Goal: Transaction & Acquisition: Book appointment/travel/reservation

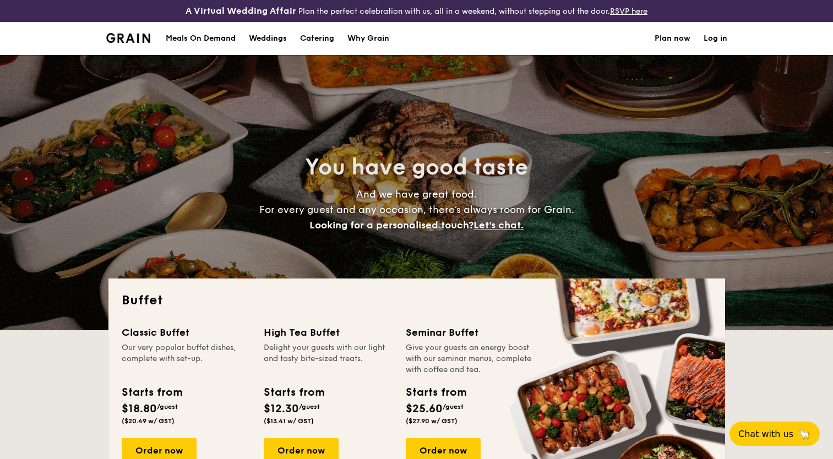
select select
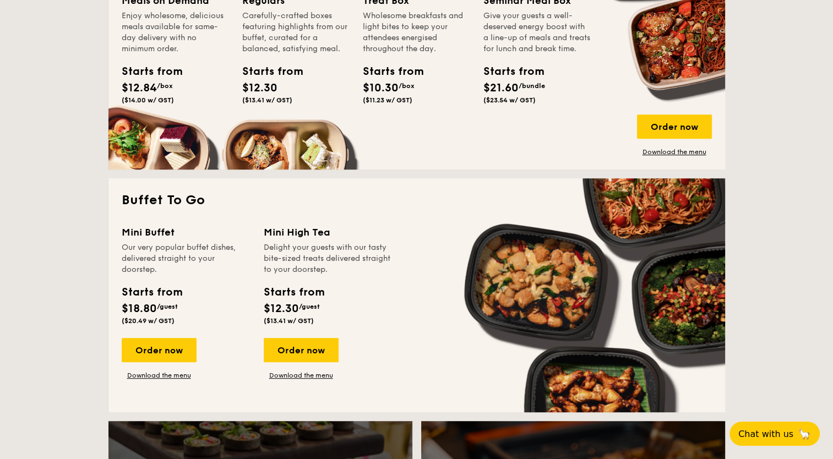
scroll to position [606, 0]
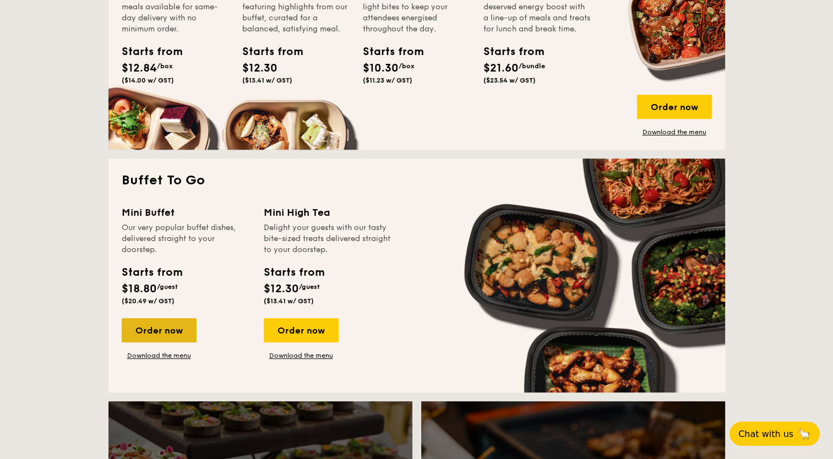
click at [159, 327] on div "Order now" at bounding box center [159, 330] width 75 height 24
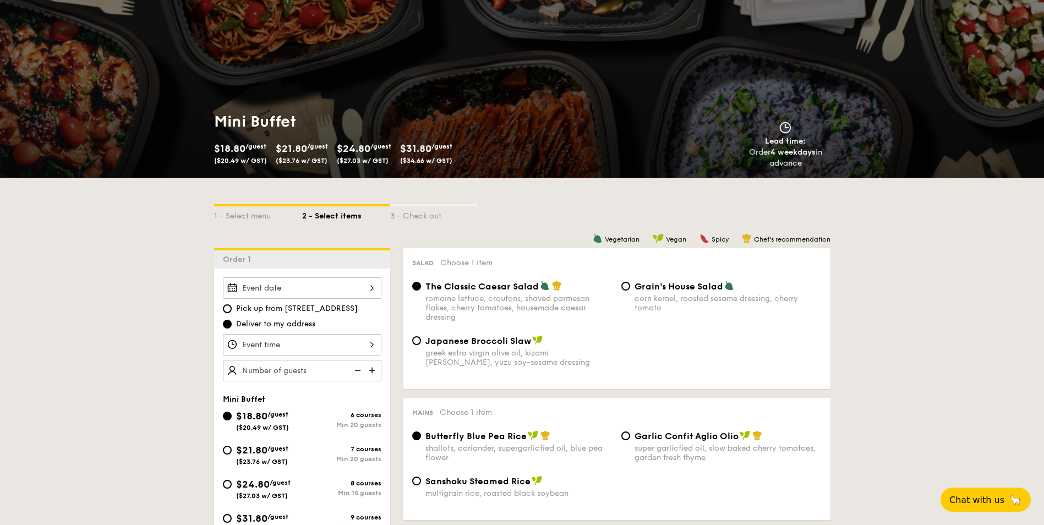
scroll to position [110, 0]
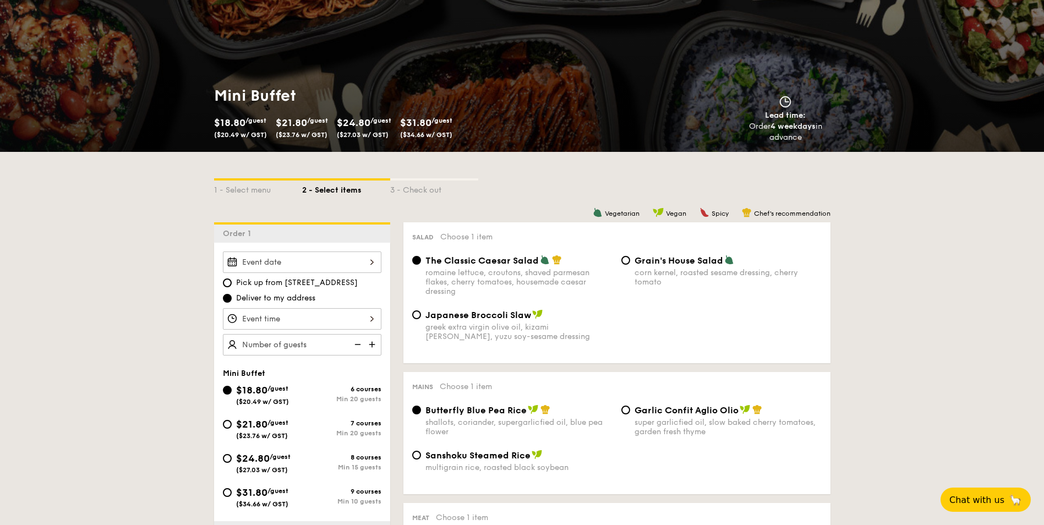
click at [380, 263] on div at bounding box center [302, 262] width 159 height 21
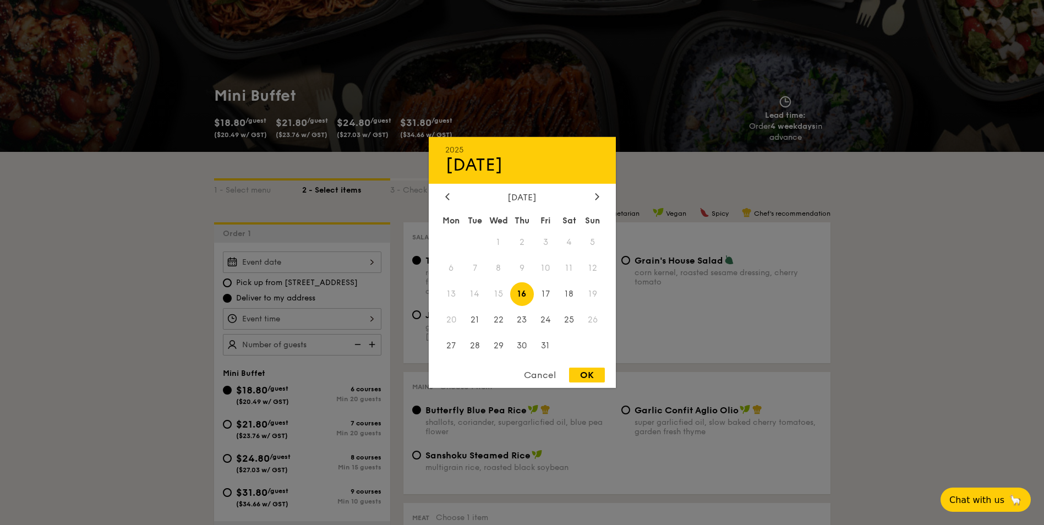
click at [590, 377] on div "OK" at bounding box center [587, 375] width 36 height 15
type input "[DATE]"
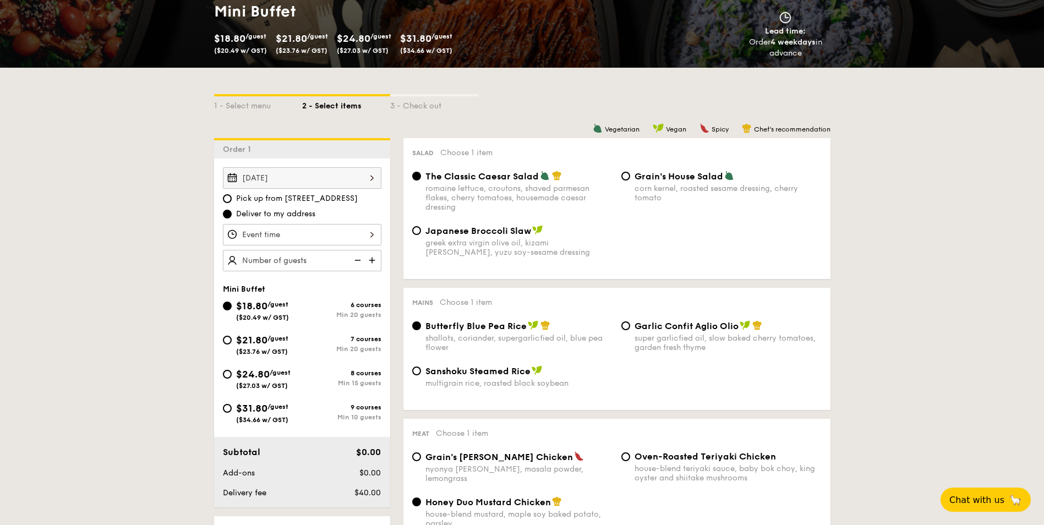
scroll to position [220, 0]
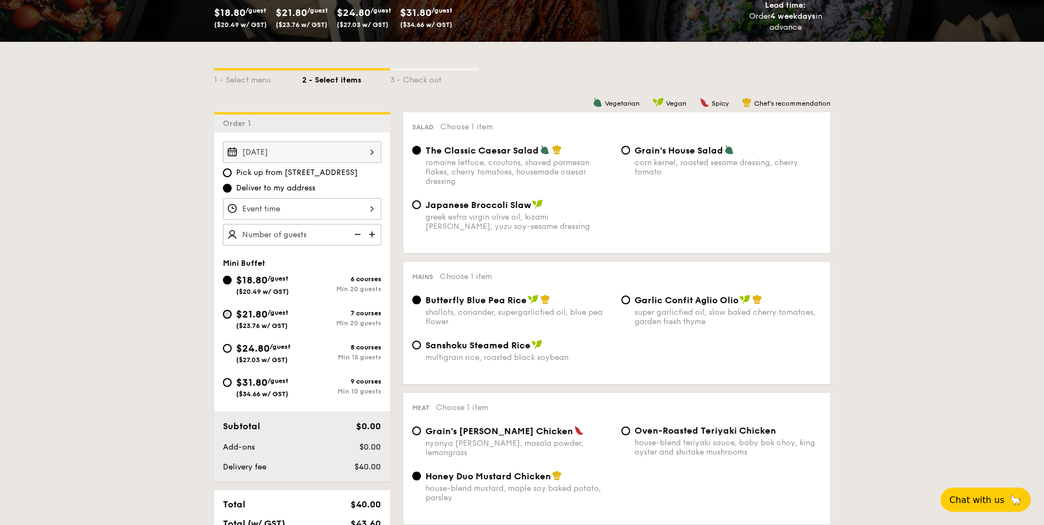
click at [229, 316] on input "$21.80 /guest ($23.76 w/ GST) 7 courses Min 20 guests" at bounding box center [227, 314] width 9 height 9
radio input "true"
radio input "false"
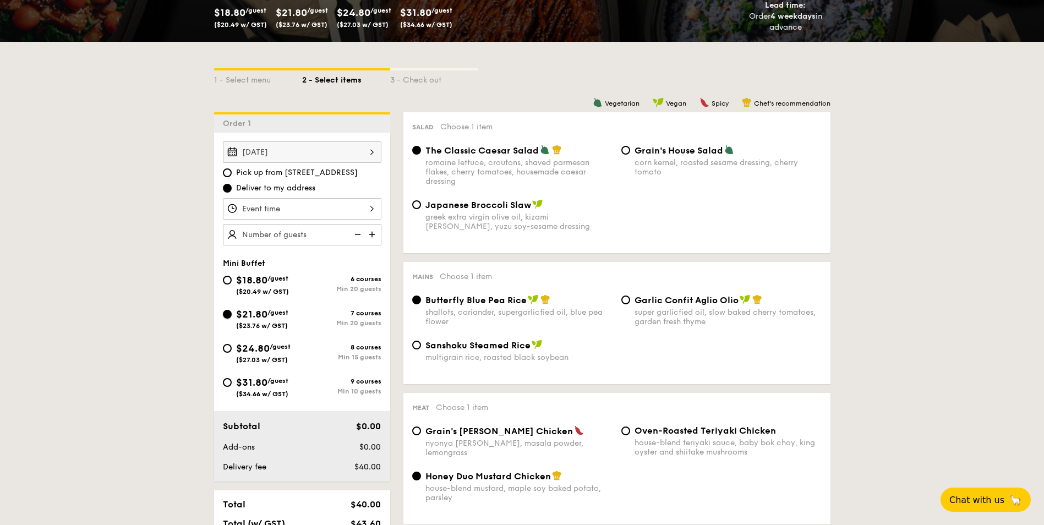
radio input "true"
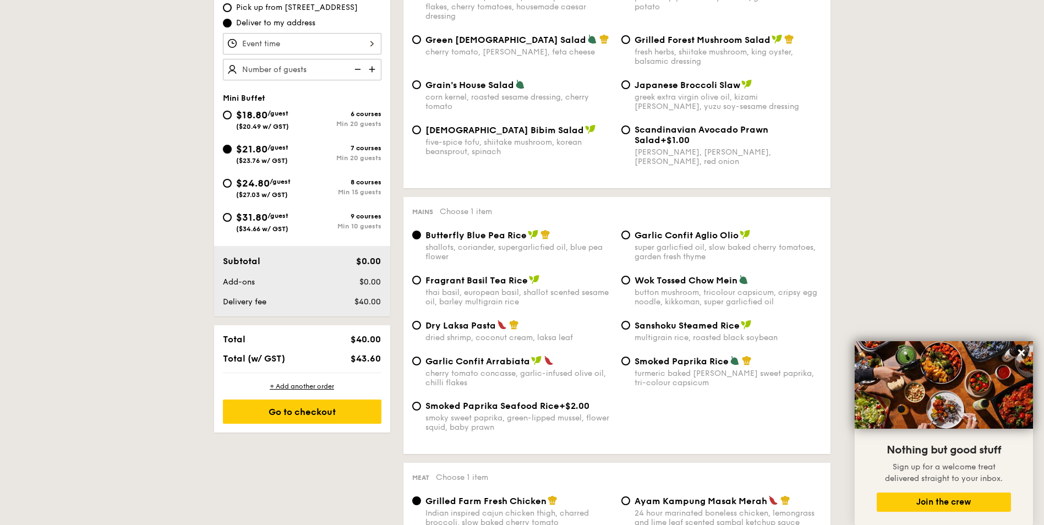
scroll to position [330, 0]
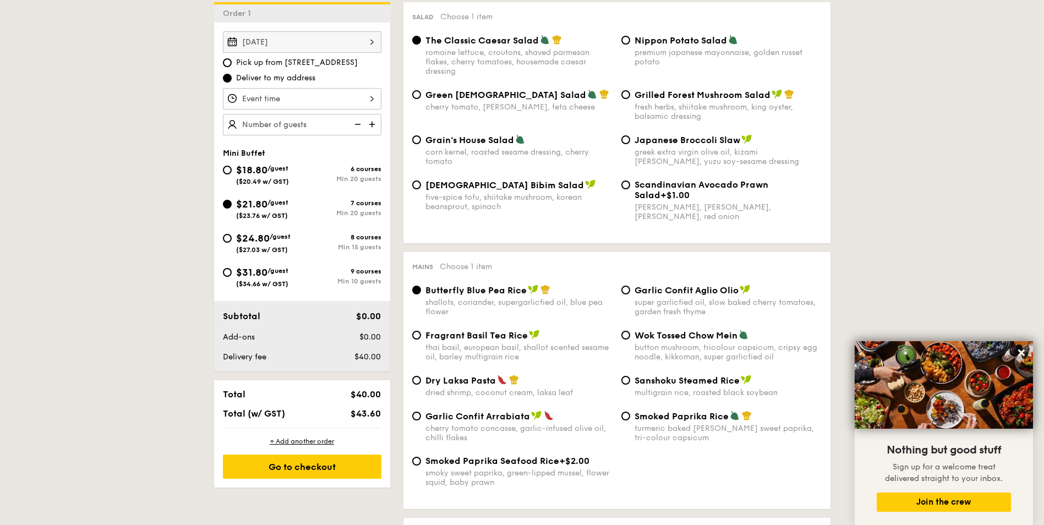
click at [371, 127] on img at bounding box center [373, 124] width 17 height 21
type input "20 guests"
click at [227, 239] on input "$24.80 /guest ($27.03 w/ GST) 8 courses Min 15 guests" at bounding box center [227, 238] width 9 height 9
radio input "true"
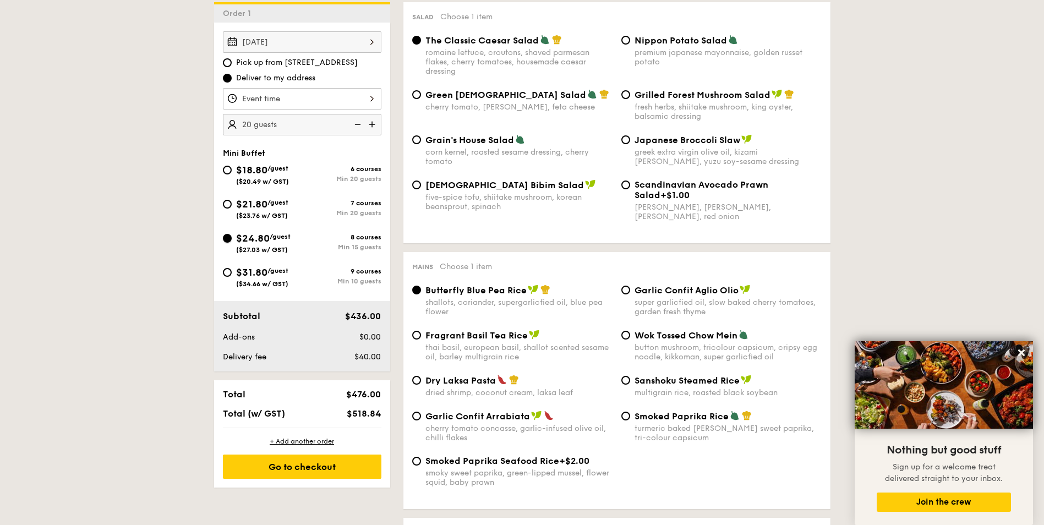
radio input "true"
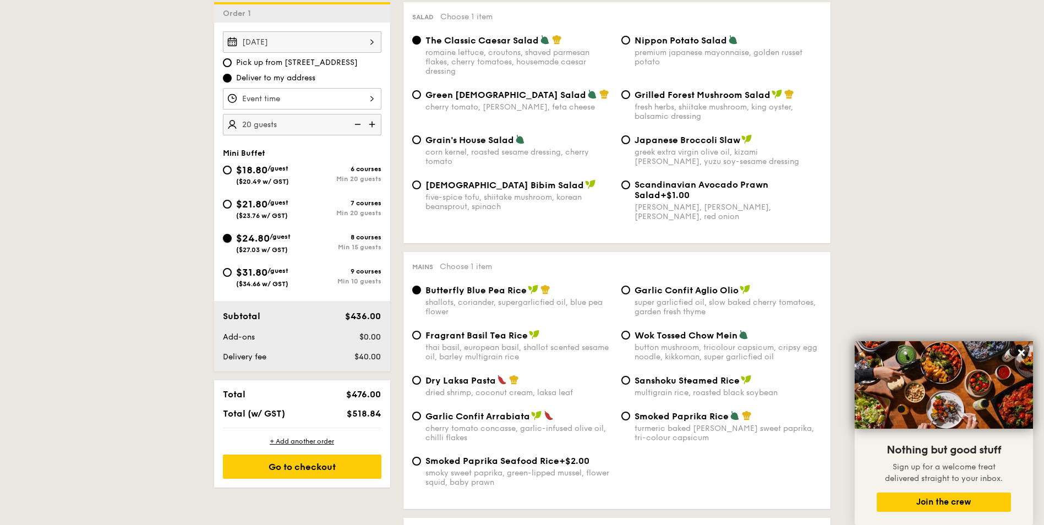
radio input "true"
click at [353, 126] on img at bounding box center [356, 124] width 17 height 21
type input "15 guests"
click at [228, 203] on input "$21.80 /guest ($23.76 w/ GST) 7 courses Min 20 guests" at bounding box center [227, 204] width 9 height 9
radio input "true"
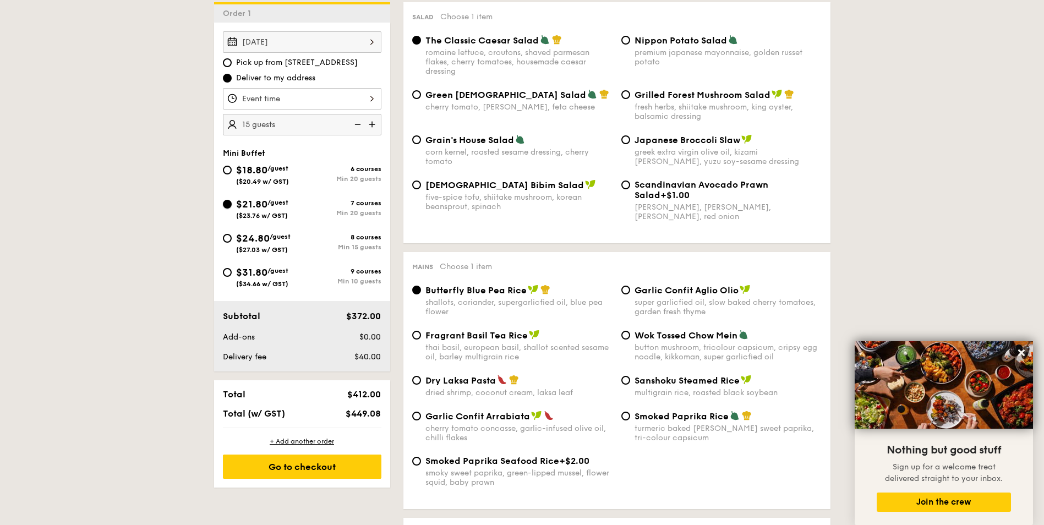
radio input "true"
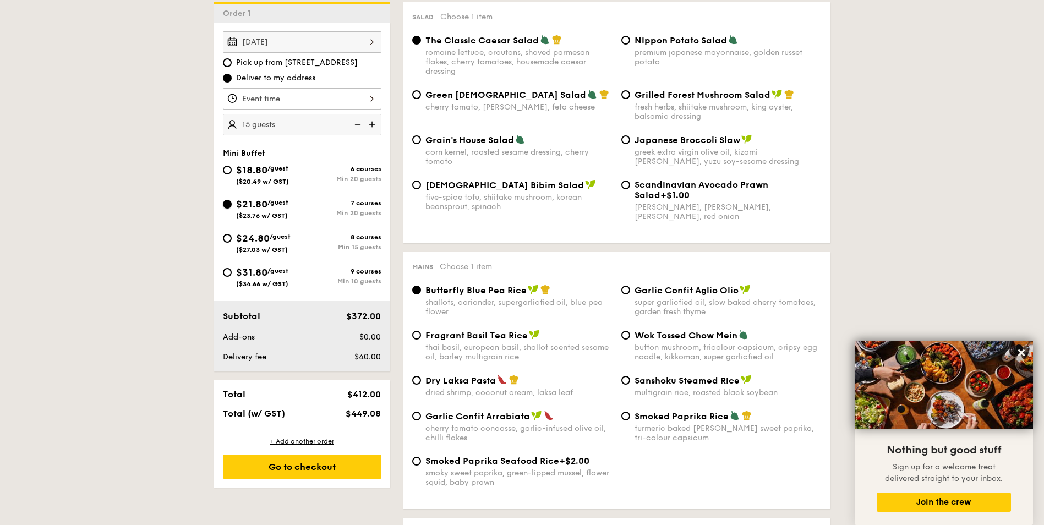
radio input "true"
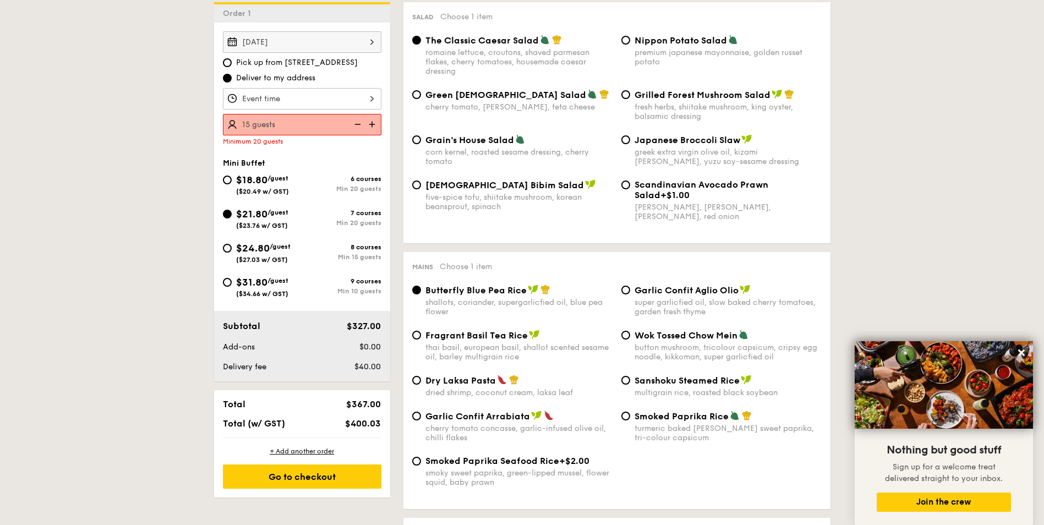
click at [370, 126] on img at bounding box center [373, 124] width 17 height 21
type input "20 guests"
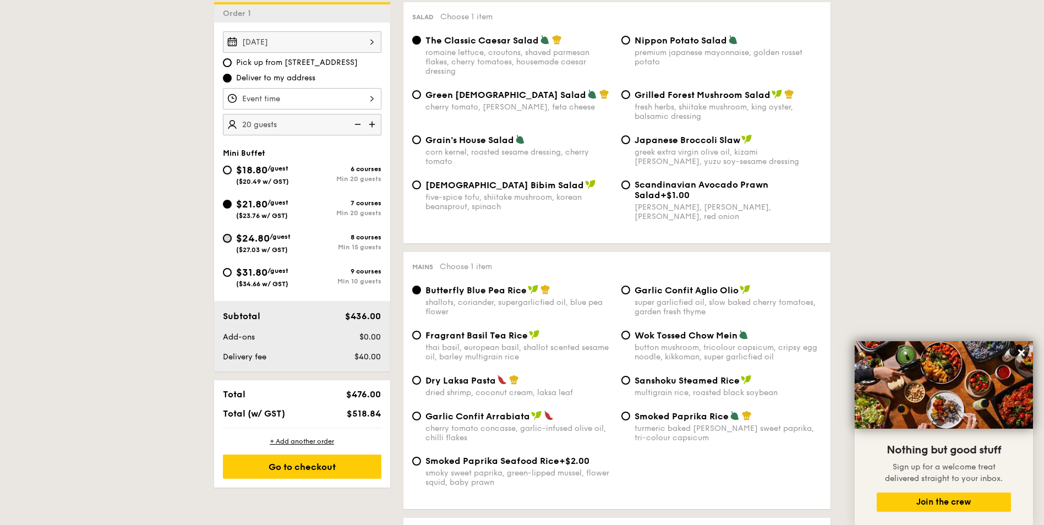
click at [226, 236] on input "$24.80 /guest ($27.03 w/ GST) 8 courses Min 15 guests" at bounding box center [227, 238] width 9 height 9
radio input "true"
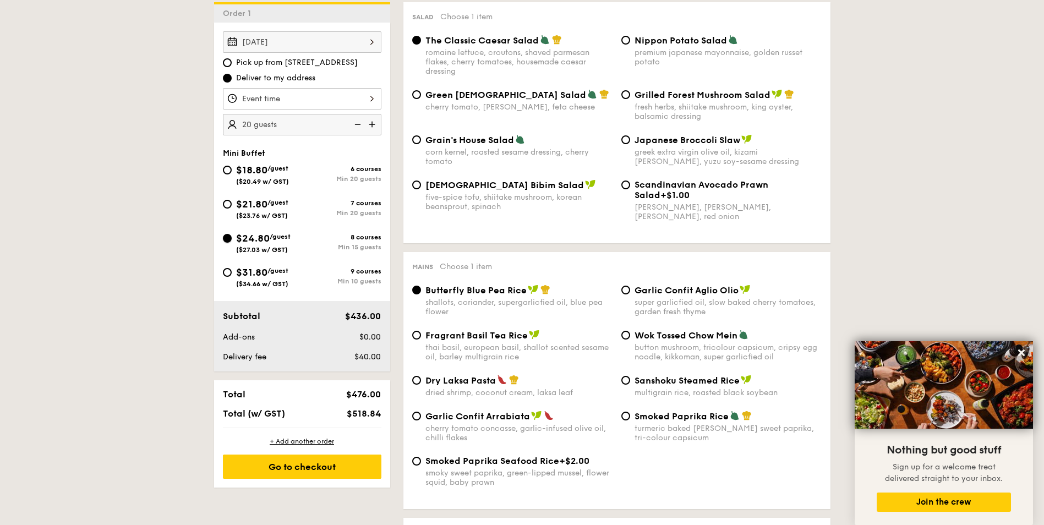
radio input "true"
click at [356, 126] on img at bounding box center [356, 124] width 17 height 21
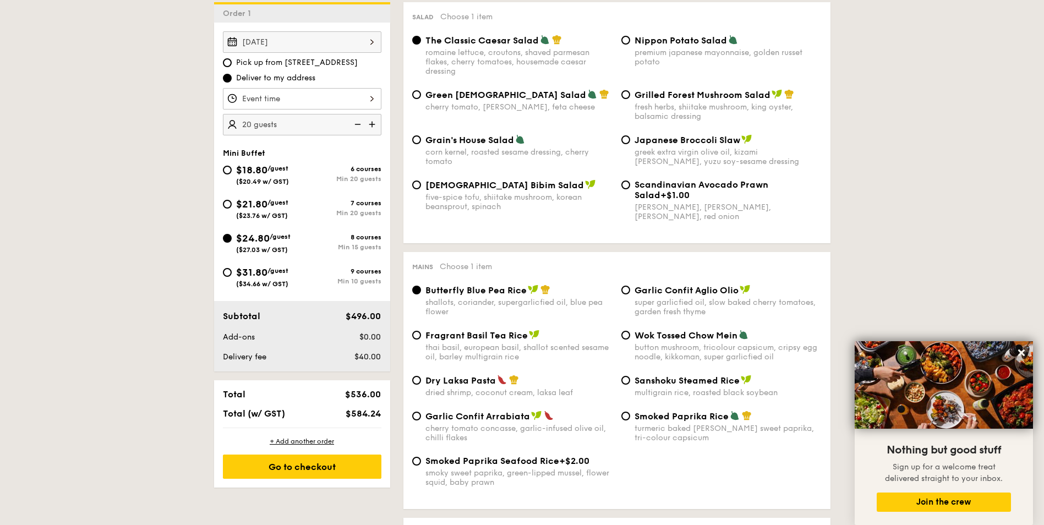
type input "15 guests"
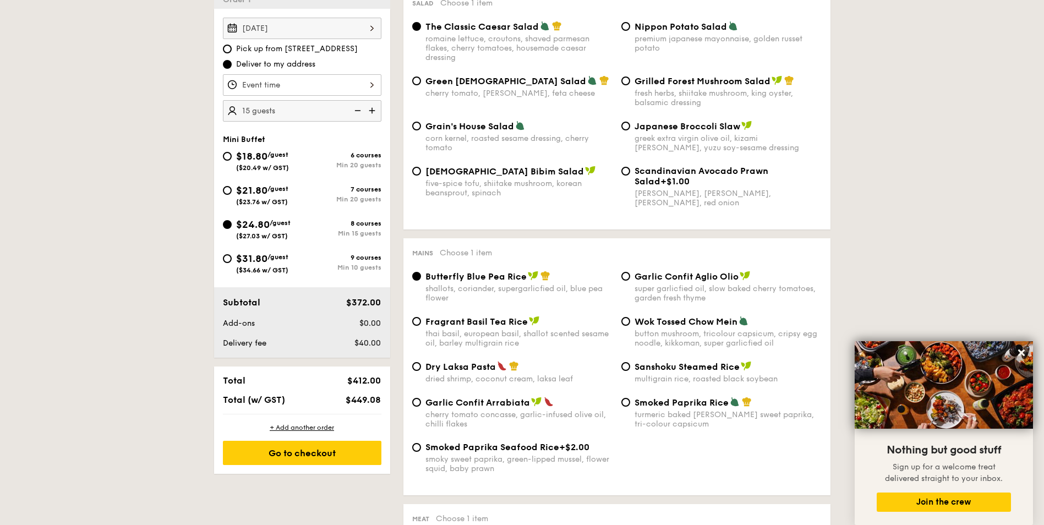
scroll to position [385, 0]
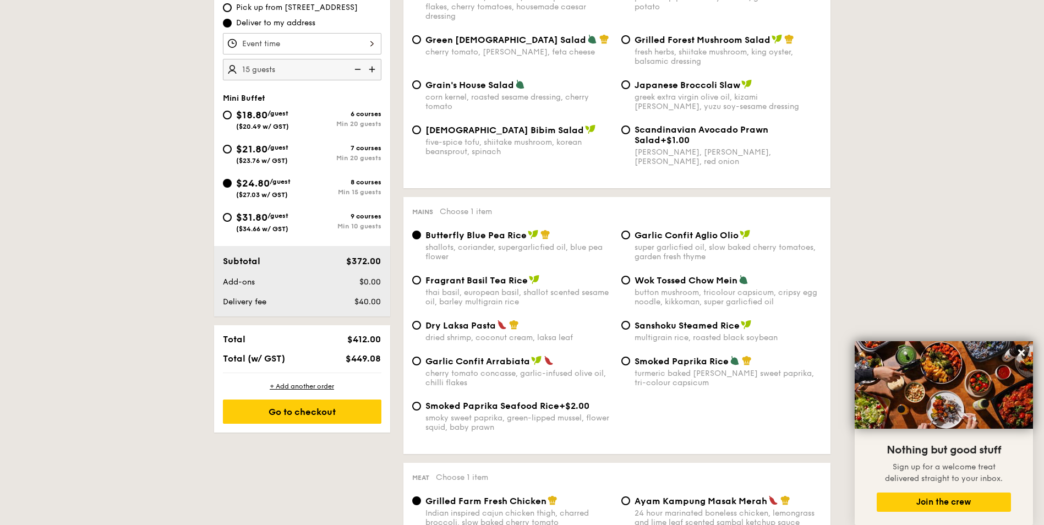
click at [232, 150] on div "$21.80 /guest ($23.76 w/ GST)" at bounding box center [262, 152] width 79 height 23
click at [232, 150] on input "$21.80 /guest ($23.76 w/ GST) 7 courses Min 20 guests" at bounding box center [227, 149] width 9 height 9
radio input "true"
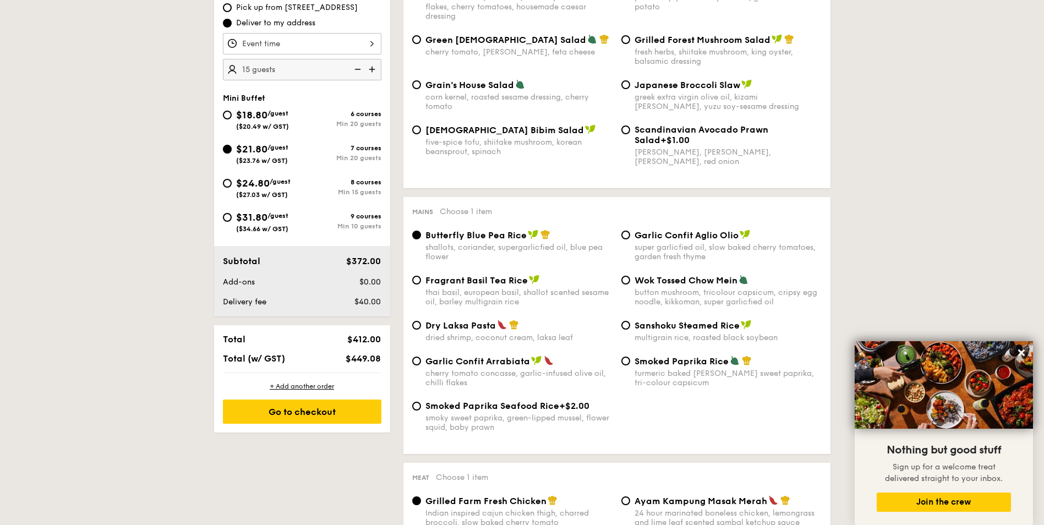
radio input "true"
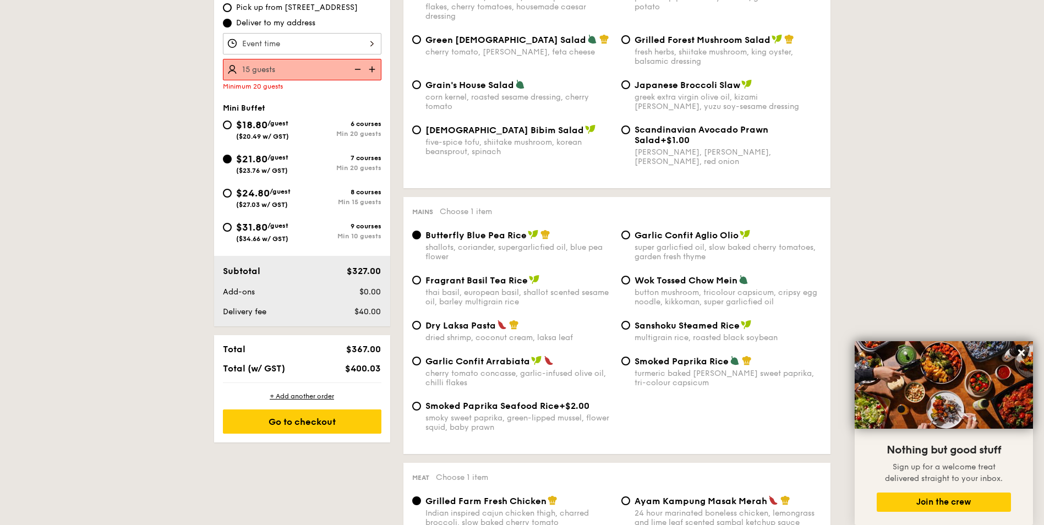
click at [232, 195] on div "$24.80 /guest ($27.03 w/ GST)" at bounding box center [262, 197] width 79 height 23
click at [232, 195] on input "$24.80 /guest ($27.03 w/ GST) 8 courses Min 15 guests" at bounding box center [227, 193] width 9 height 9
radio input "true"
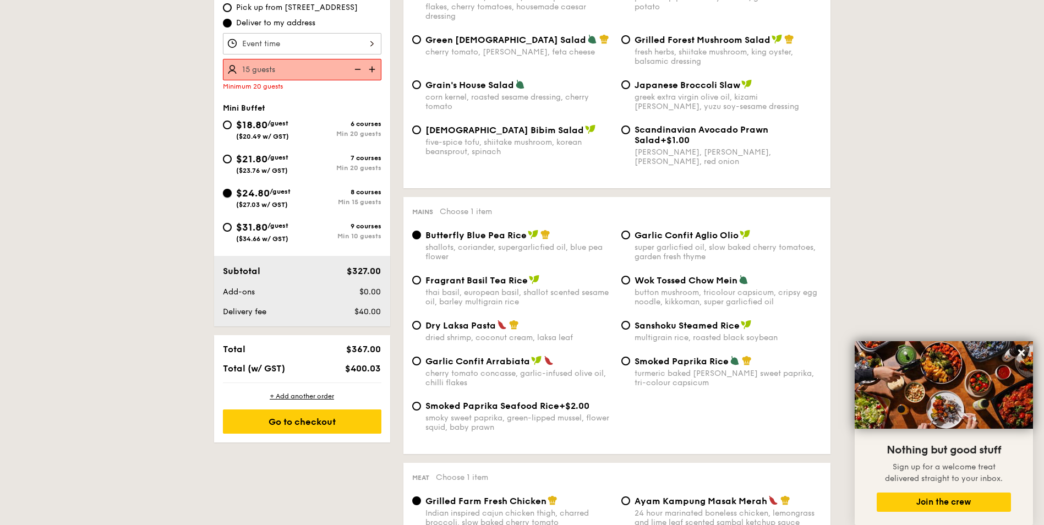
radio input "true"
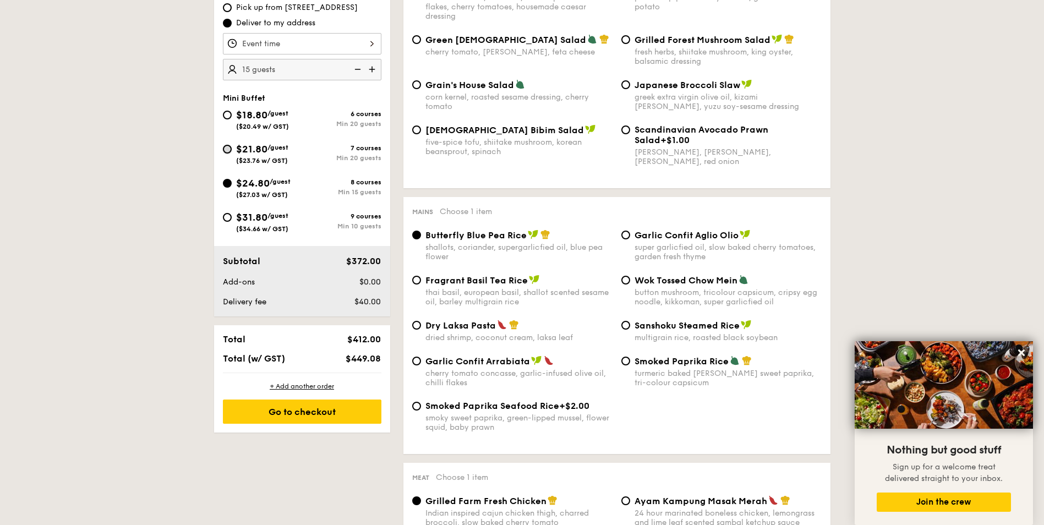
click at [227, 150] on input "$21.80 /guest ($23.76 w/ GST) 7 courses Min 20 guests" at bounding box center [227, 149] width 9 height 9
radio input "true"
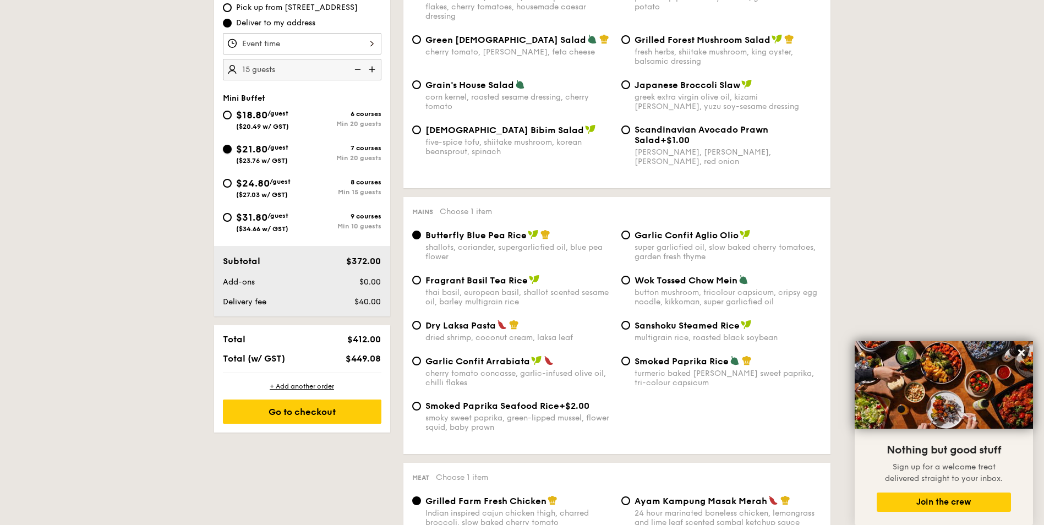
radio input "true"
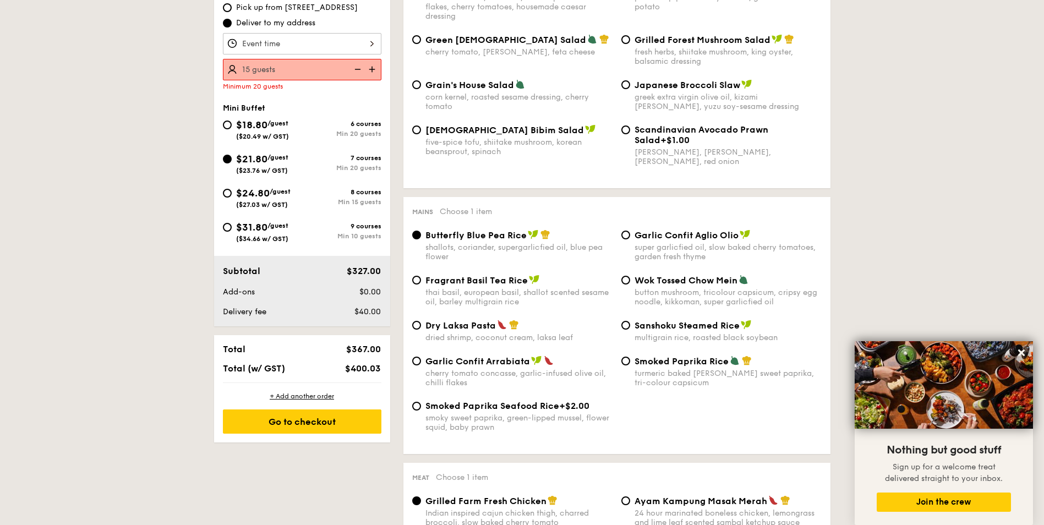
click at [368, 71] on img at bounding box center [373, 69] width 17 height 21
type input "20 guests"
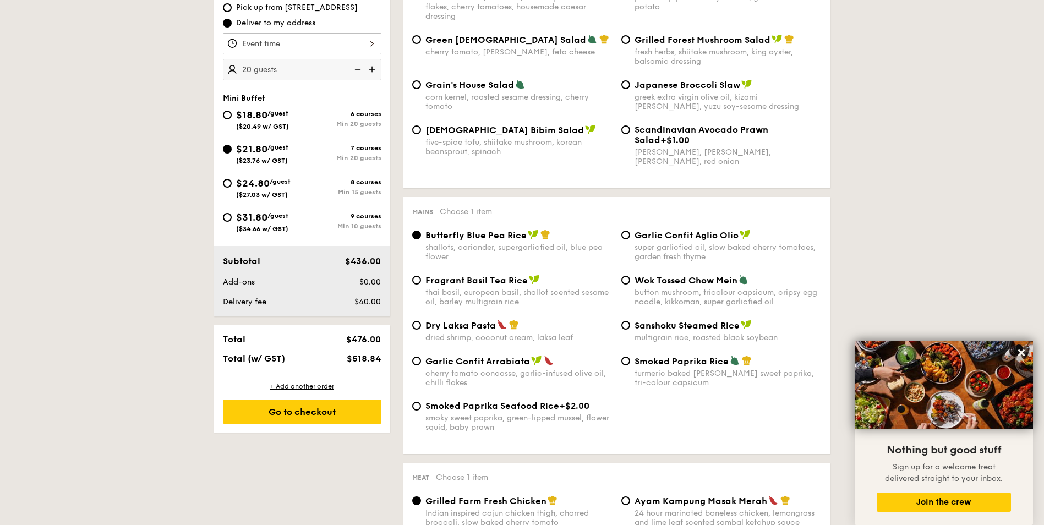
click at [231, 177] on div "$24.80 /guest ($27.03 w/ GST)" at bounding box center [262, 187] width 79 height 23
click at [231, 179] on input "$24.80 /guest ($27.03 w/ GST) 8 courses Min 15 guests" at bounding box center [227, 183] width 9 height 9
radio input "true"
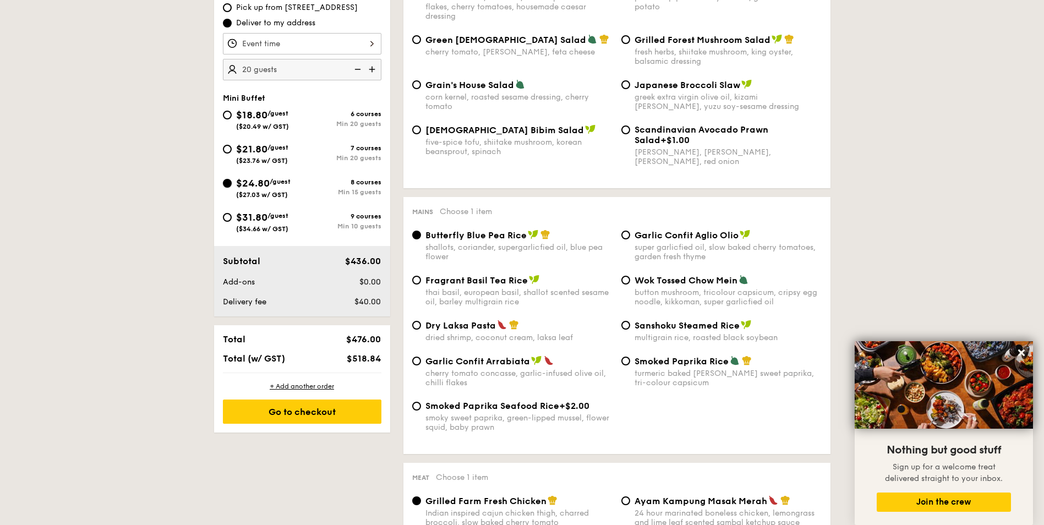
radio input "true"
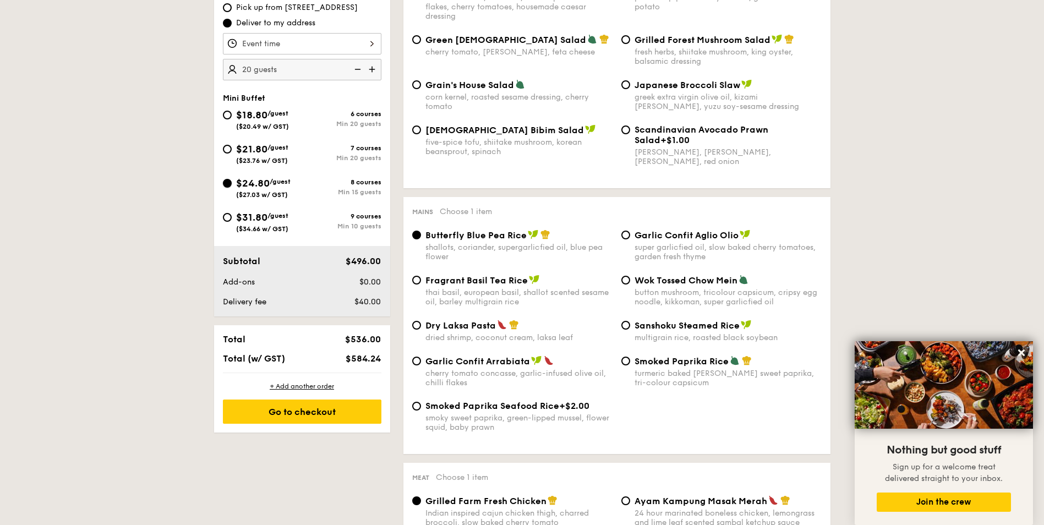
scroll to position [330, 0]
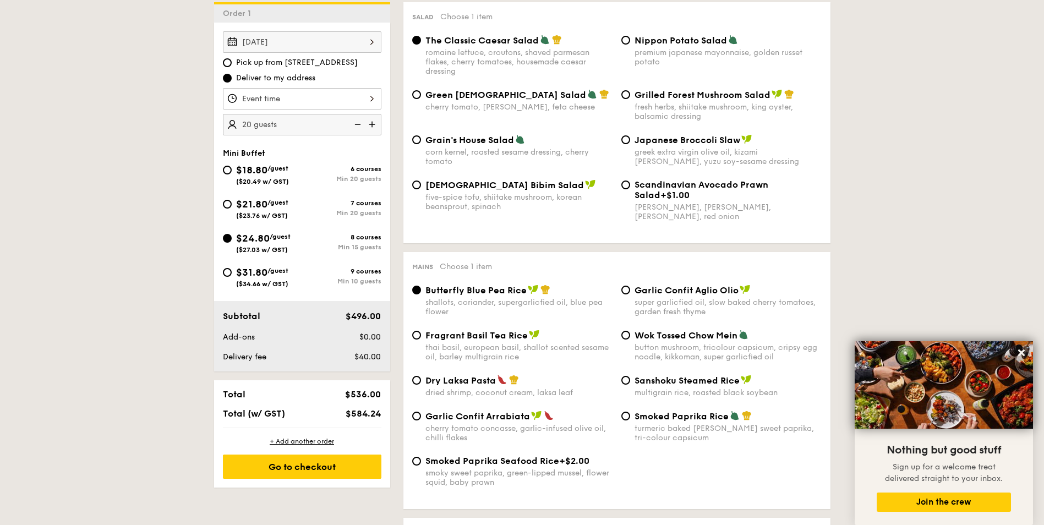
click at [354, 122] on img at bounding box center [356, 124] width 17 height 21
type input "15 guests"
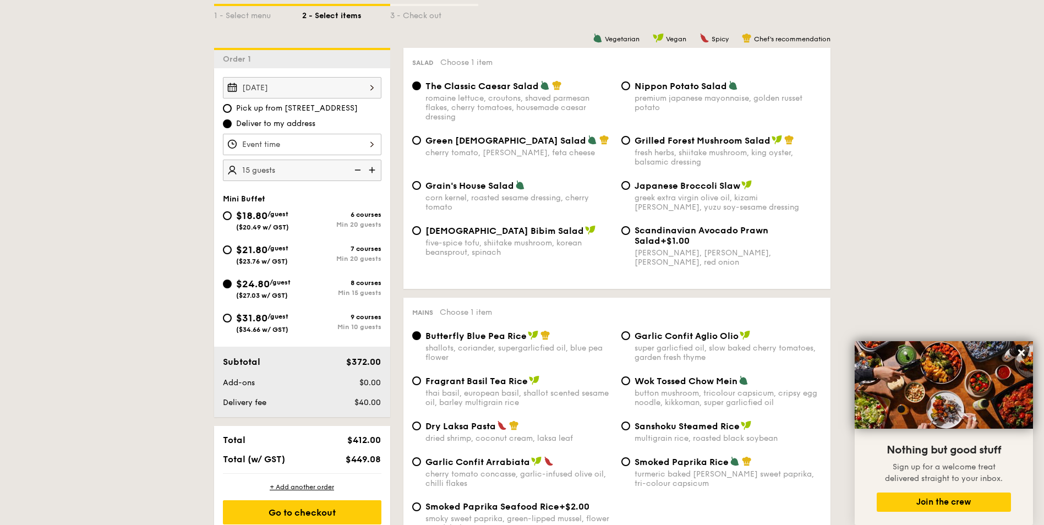
scroll to position [275, 0]
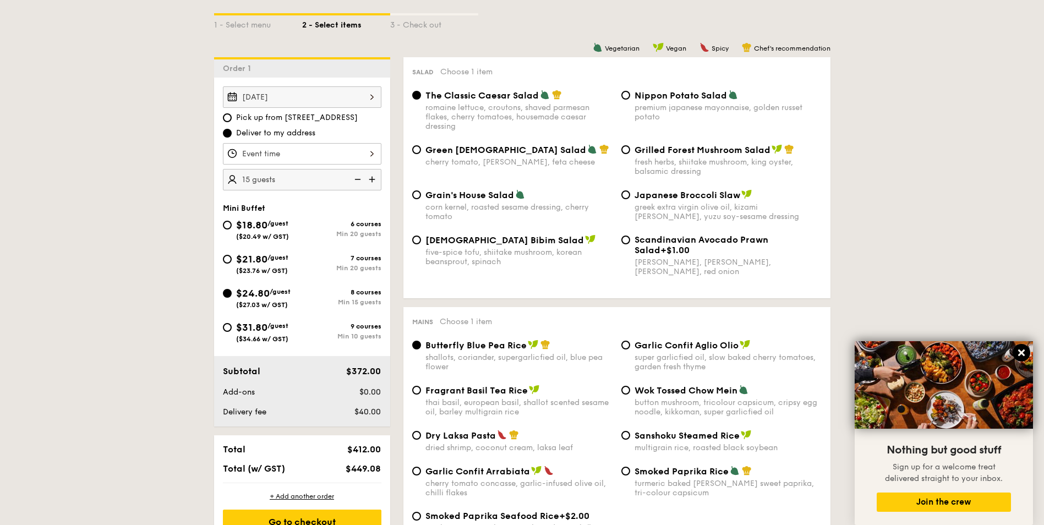
click at [832, 356] on icon at bounding box center [1022, 353] width 10 height 10
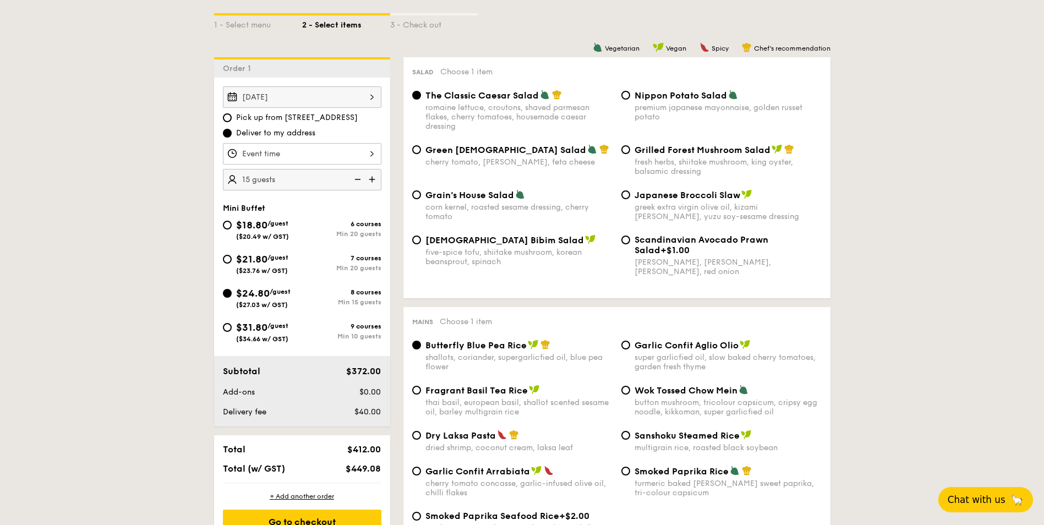
click at [832, 459] on span "Chat with us" at bounding box center [977, 499] width 58 height 11
